Goal: Information Seeking & Learning: Learn about a topic

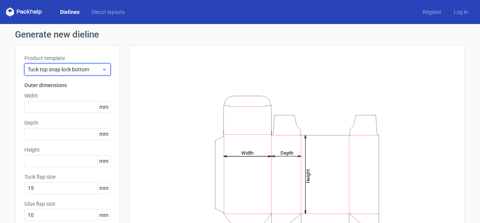
click at [84, 69] on span "Tuck top snap lock bottom" at bounding box center [65, 69] width 74 height 7
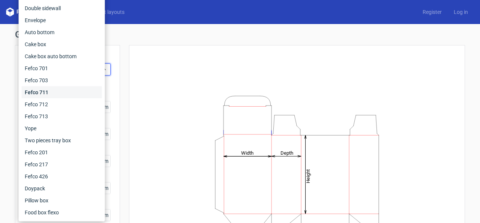
click at [75, 86] on div "Fefco 711" at bounding box center [62, 92] width 80 height 12
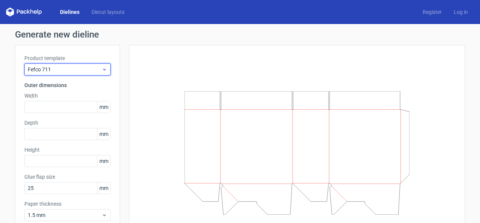
click at [84, 68] on span "Fefco 711" at bounding box center [65, 69] width 74 height 7
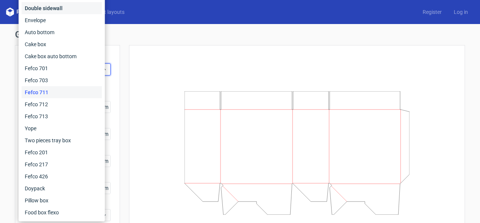
click at [55, 6] on div "Double sidewall" at bounding box center [62, 8] width 80 height 12
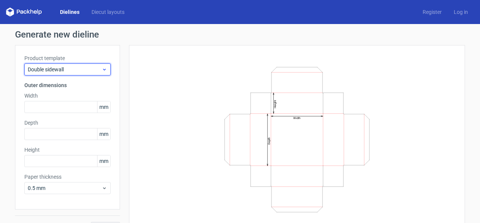
click at [85, 67] on span "Double sidewall" at bounding box center [65, 69] width 74 height 7
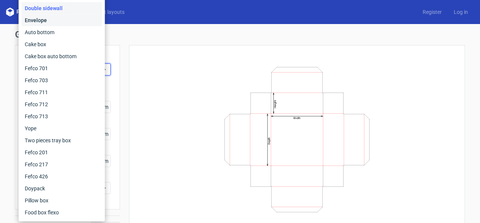
click at [50, 23] on div "Envelope" at bounding box center [62, 20] width 80 height 12
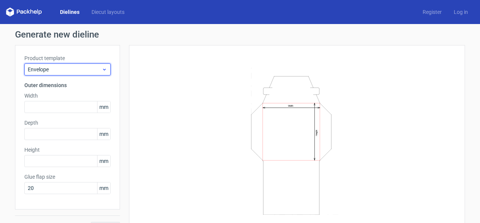
click at [79, 69] on span "Envelope" at bounding box center [65, 69] width 74 height 7
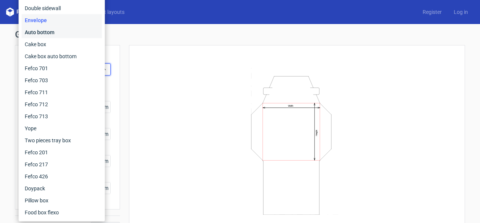
click at [52, 35] on div "Auto bottom" at bounding box center [62, 32] width 80 height 12
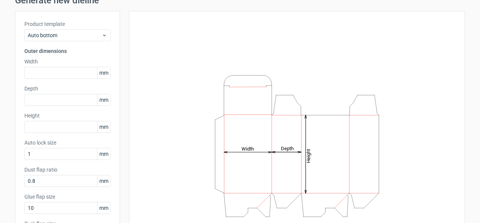
scroll to position [32, 0]
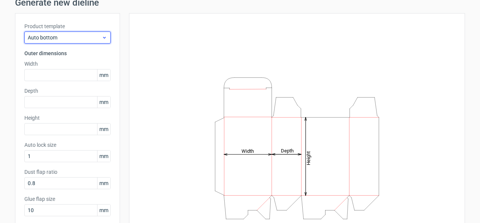
click at [77, 36] on span "Auto bottom" at bounding box center [65, 37] width 74 height 7
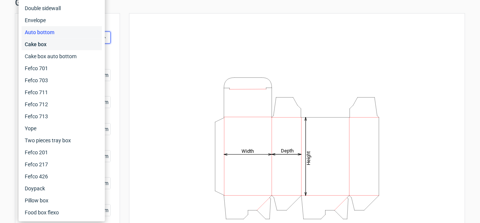
click at [70, 48] on div "Cake box" at bounding box center [62, 44] width 80 height 12
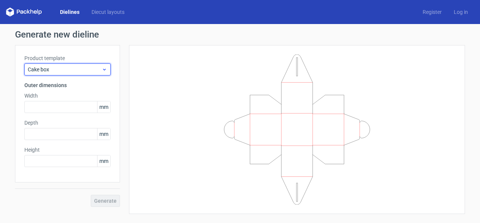
click at [84, 72] on span "Cake box" at bounding box center [65, 69] width 74 height 7
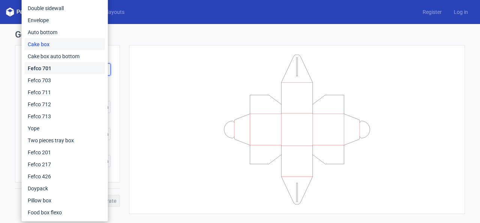
click at [62, 66] on div "Fefco 701" at bounding box center [65, 68] width 80 height 12
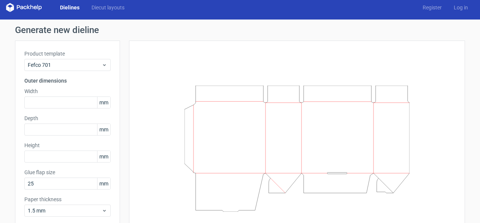
click at [175, 101] on div at bounding box center [296, 148] width 317 height 197
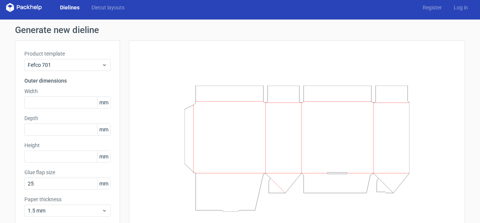
drag, startPoint x: 175, startPoint y: 101, endPoint x: 144, endPoint y: 96, distance: 31.1
click at [173, 101] on div at bounding box center [296, 148] width 317 height 197
click at [169, 101] on div at bounding box center [296, 148] width 317 height 197
click at [165, 101] on div at bounding box center [296, 148] width 317 height 197
click at [156, 100] on div at bounding box center [296, 148] width 317 height 197
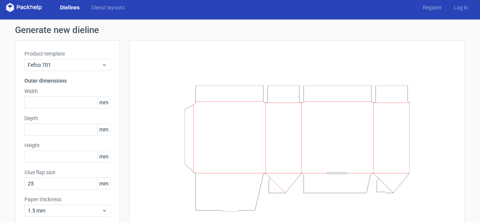
click at [144, 96] on div at bounding box center [296, 148] width 317 height 197
drag, startPoint x: 144, startPoint y: 96, endPoint x: 93, endPoint y: 77, distance: 54.8
click at [132, 93] on div at bounding box center [297, 148] width 336 height 216
click at [121, 89] on div at bounding box center [292, 148] width 345 height 216
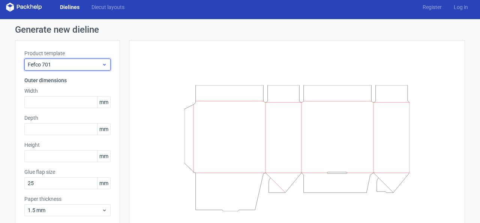
click at [86, 67] on span "Fefco 701" at bounding box center [65, 64] width 74 height 7
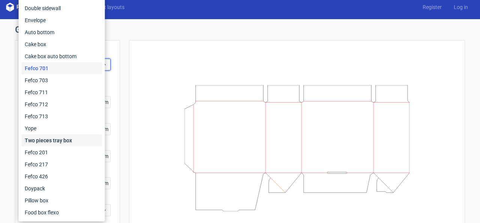
click at [62, 138] on div "Two pieces tray box" at bounding box center [62, 140] width 80 height 12
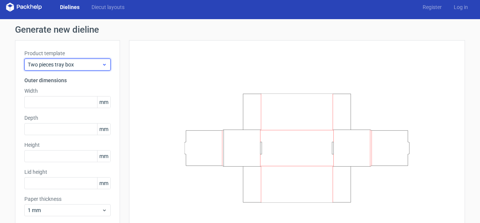
click at [64, 60] on div "Two pieces tray box" at bounding box center [67, 64] width 86 height 12
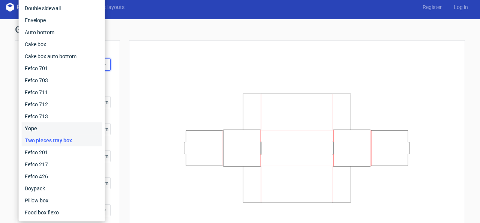
click at [47, 123] on div "Yope" at bounding box center [62, 128] width 80 height 12
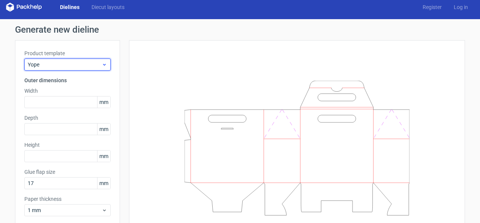
click at [75, 64] on span "Yope" at bounding box center [65, 64] width 74 height 7
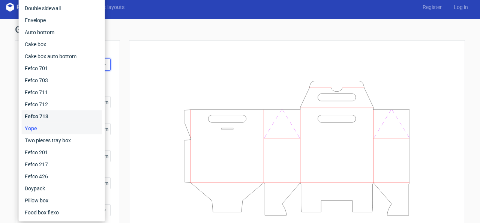
click at [52, 118] on div "Fefco 713" at bounding box center [62, 116] width 80 height 12
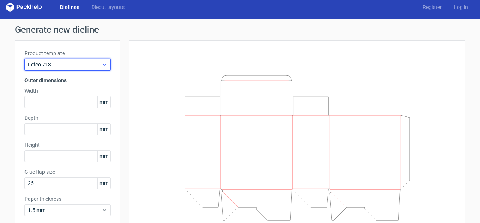
click at [69, 64] on span "Fefco 713" at bounding box center [65, 64] width 74 height 7
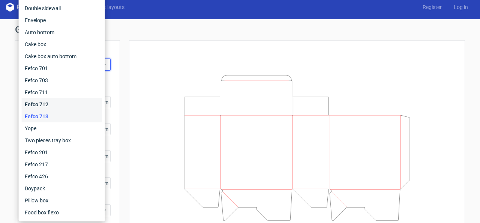
click at [51, 103] on div "Fefco 712" at bounding box center [62, 104] width 80 height 12
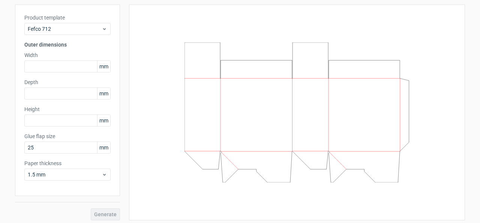
scroll to position [43, 0]
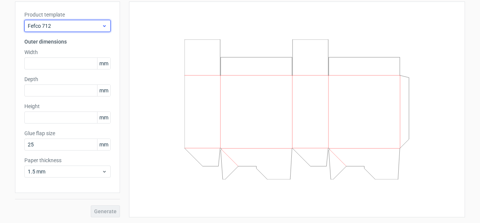
click at [81, 24] on span "Fefco 712" at bounding box center [65, 25] width 74 height 7
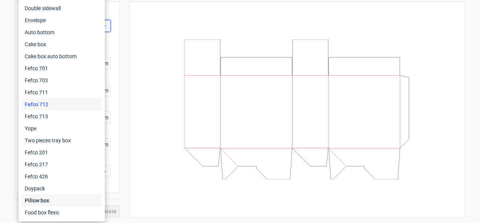
click at [46, 199] on div "Pillow box" at bounding box center [62, 200] width 80 height 12
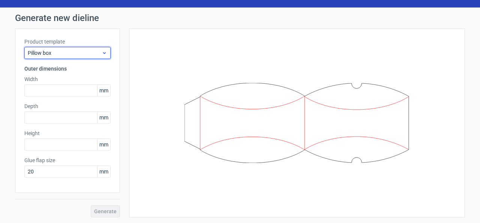
click at [72, 55] on span "Pillow box" at bounding box center [65, 52] width 74 height 7
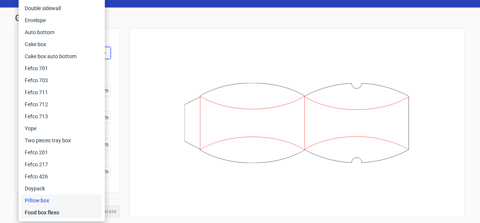
click at [36, 213] on div "Food box flexo" at bounding box center [62, 212] width 80 height 12
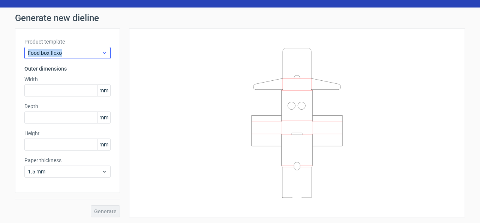
click at [69, 47] on div "Product template Food box flexo" at bounding box center [67, 48] width 86 height 21
click at [69, 47] on div "Food box flexo" at bounding box center [67, 53] width 86 height 12
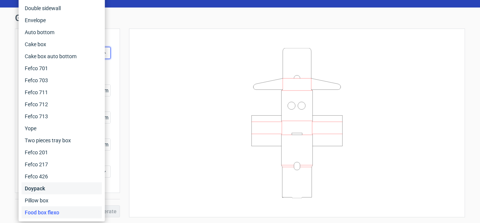
click at [36, 186] on div "Doypack" at bounding box center [62, 188] width 80 height 12
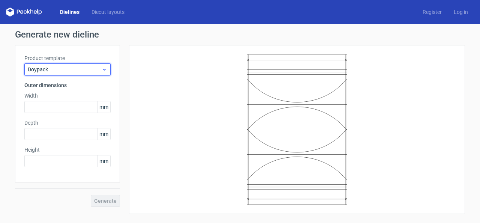
click at [86, 66] on span "Doypack" at bounding box center [65, 69] width 74 height 7
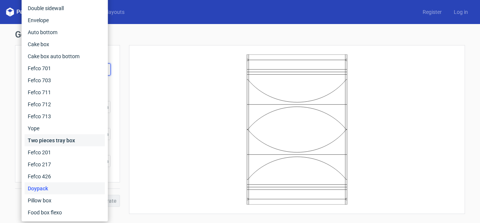
click at [56, 143] on div "Two pieces tray box" at bounding box center [65, 140] width 80 height 12
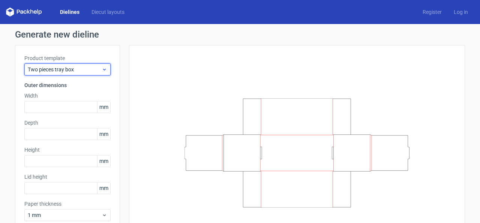
click at [94, 71] on span "Two pieces tray box" at bounding box center [65, 69] width 74 height 7
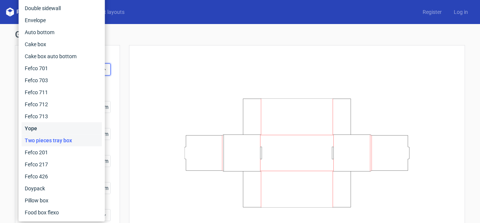
click at [38, 129] on div "Yope" at bounding box center [62, 128] width 80 height 12
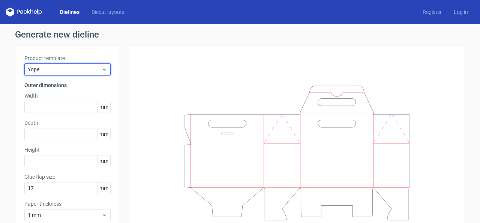
click at [79, 67] on span "Yope" at bounding box center [65, 69] width 74 height 7
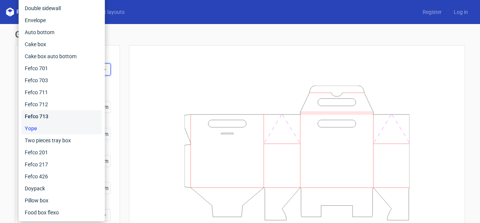
click at [39, 112] on div "Fefco 713" at bounding box center [62, 116] width 80 height 12
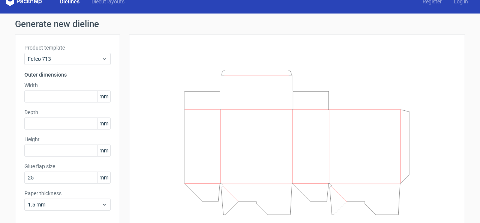
scroll to position [12, 0]
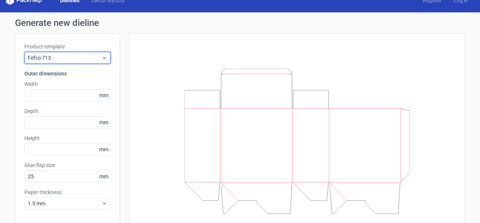
click at [81, 59] on span "Fefco 713" at bounding box center [65, 57] width 74 height 7
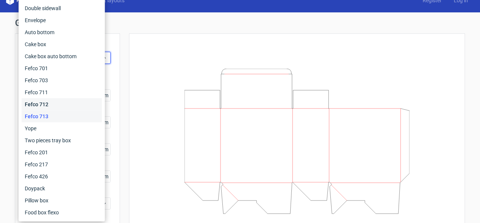
click at [45, 103] on div "Fefco 712" at bounding box center [62, 104] width 80 height 12
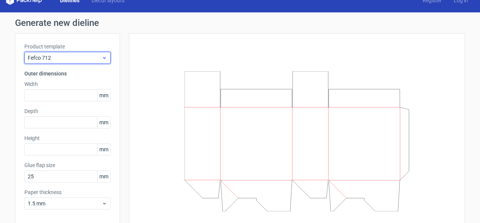
click at [89, 54] on span "Fefco 712" at bounding box center [65, 57] width 74 height 7
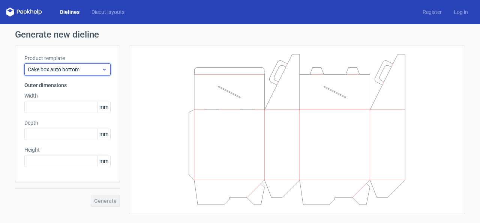
click at [70, 69] on span "Cake box auto bottom" at bounding box center [65, 69] width 74 height 7
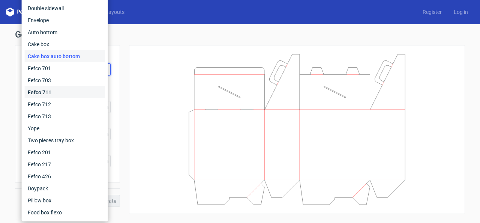
click at [50, 90] on div "Fefco 711" at bounding box center [65, 92] width 80 height 12
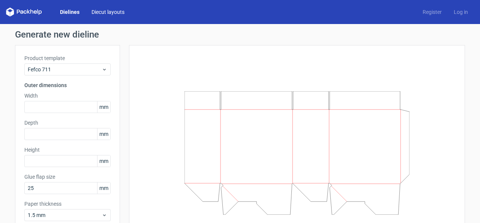
click at [111, 13] on link "Diecut layouts" at bounding box center [107, 11] width 45 height 7
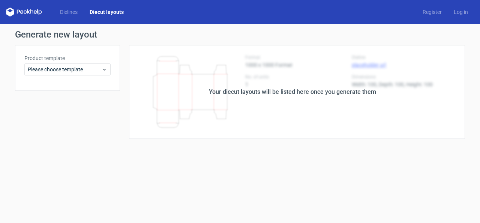
click at [132, 70] on div "Your diecut layouts will be listed here once you generate them" at bounding box center [292, 92] width 345 height 94
